Goal: Task Accomplishment & Management: Manage account settings

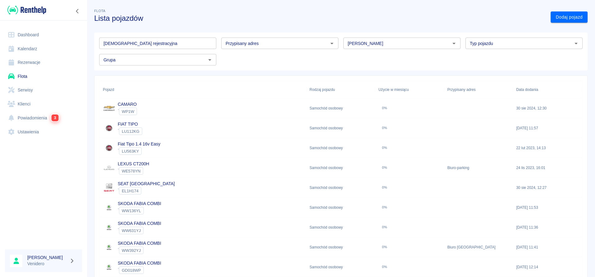
click at [26, 77] on link "Flota" at bounding box center [43, 76] width 77 height 14
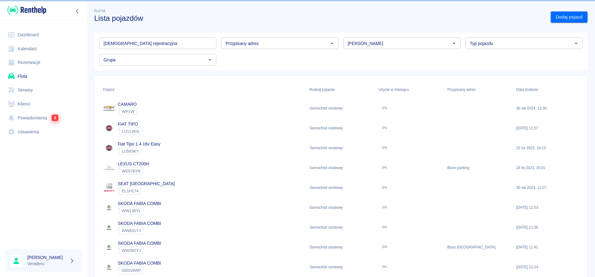
click at [124, 42] on input "[DEMOGRAPHIC_DATA] rejestracyjna" at bounding box center [157, 42] width 117 height 11
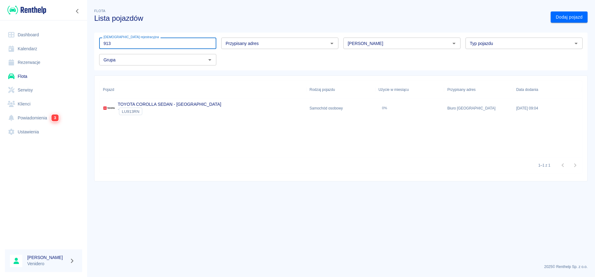
type input "913"
click at [128, 100] on div "TOYOTA COROLLA SEDAN - [GEOGRAPHIC_DATA] ` LU913RN" at bounding box center [203, 108] width 207 height 20
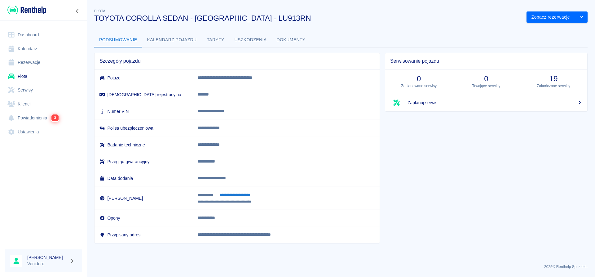
click at [304, 37] on button "Dokumenty" at bounding box center [291, 40] width 39 height 15
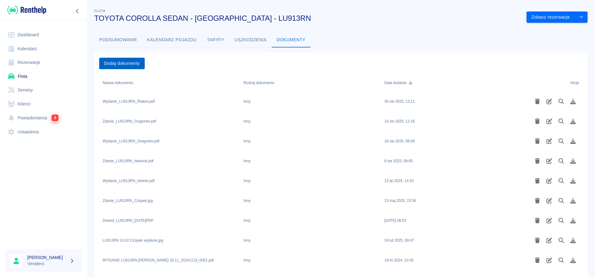
click at [134, 59] on button "Dodaj dokumenty" at bounding box center [122, 63] width 46 height 11
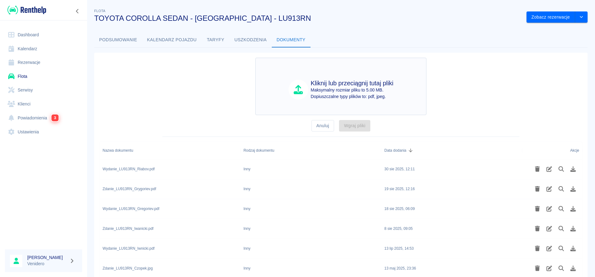
click at [308, 88] on div "Kliknij lub przeciągnij tutaj pliki Maksymalny rozmiar pliku to 5.00 MB. Dopius…" at bounding box center [340, 89] width 141 height 20
type input "C:\fakepath\Zdanie_LU913RN_Riabov.pdf"
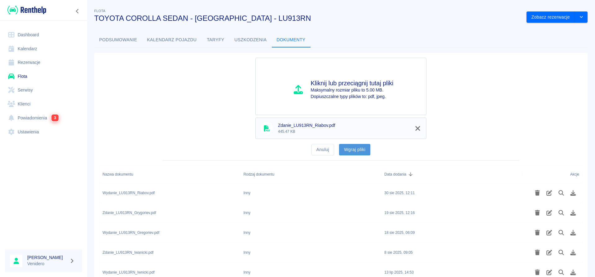
click at [355, 147] on button "Wgraj pliki" at bounding box center [354, 149] width 31 height 11
